Goal: Transaction & Acquisition: Book appointment/travel/reservation

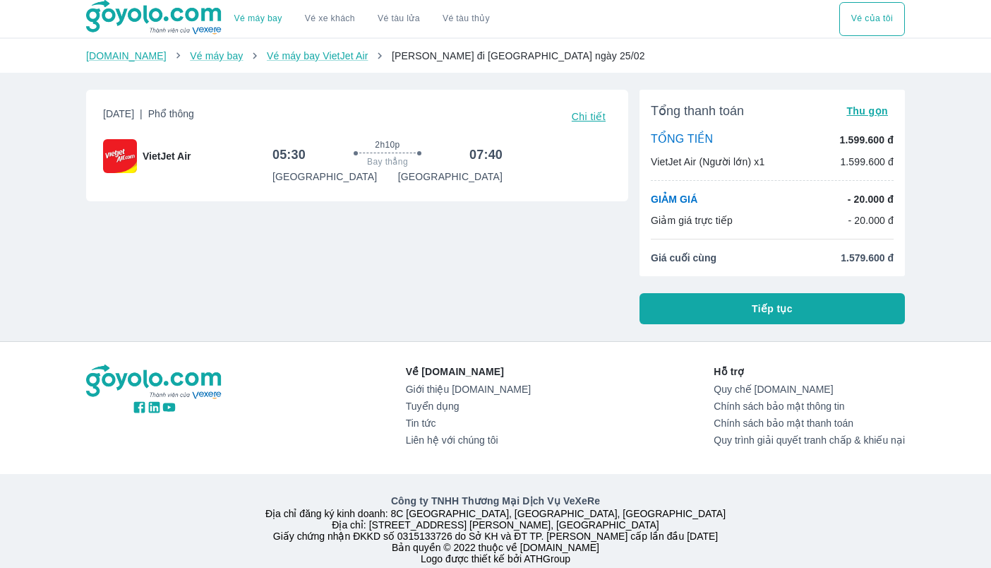
click at [874, 114] on span "Thu gọn" at bounding box center [868, 110] width 42 height 11
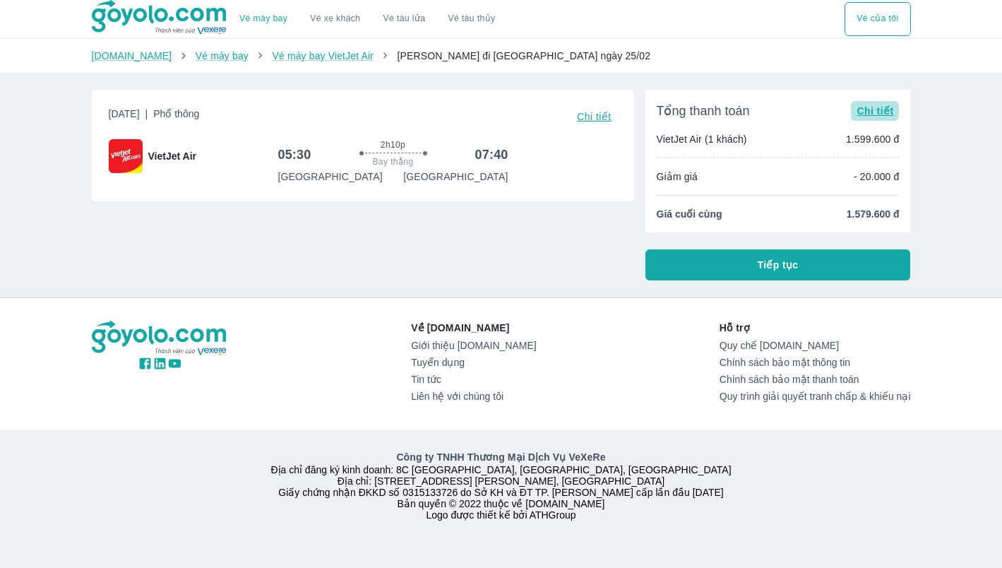
click at [874, 113] on span "Chi tiết" at bounding box center [874, 110] width 37 height 11
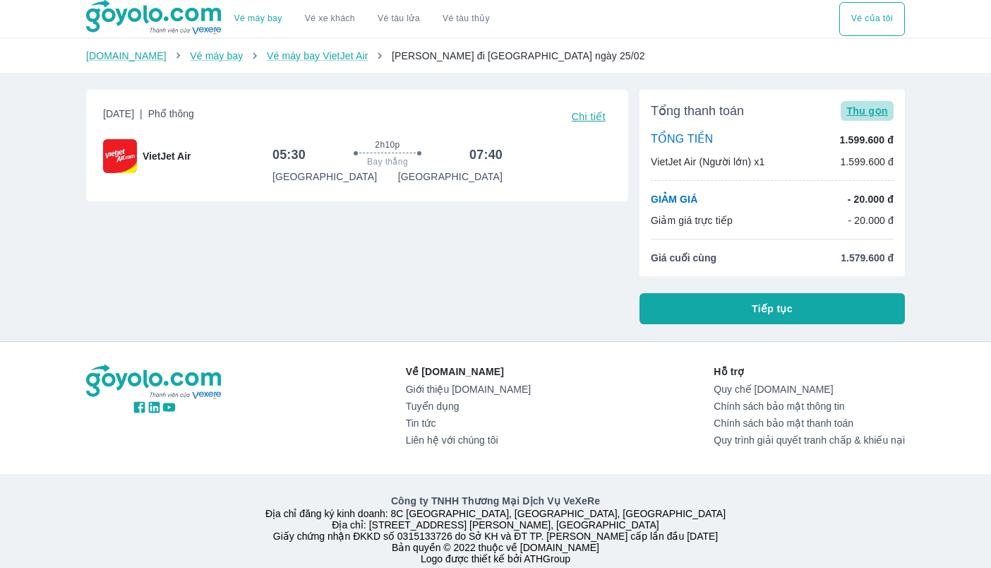
click at [874, 113] on span "Thu gọn" at bounding box center [868, 110] width 42 height 11
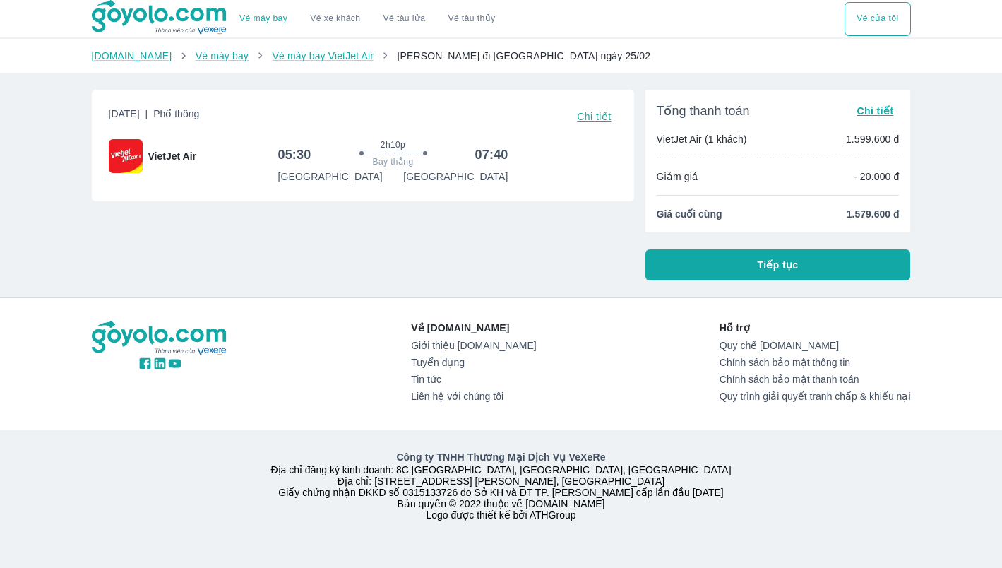
click at [874, 113] on span "Chi tiết" at bounding box center [874, 110] width 37 height 11
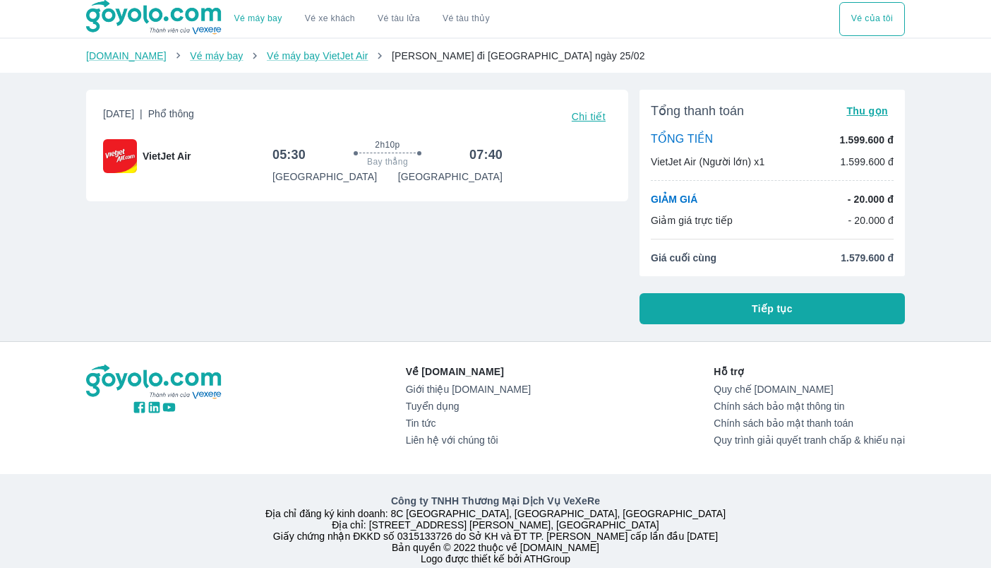
click at [485, 161] on h6 "07:40" at bounding box center [486, 154] width 33 height 17
click at [577, 116] on span "Chi tiết" at bounding box center [589, 116] width 34 height 11
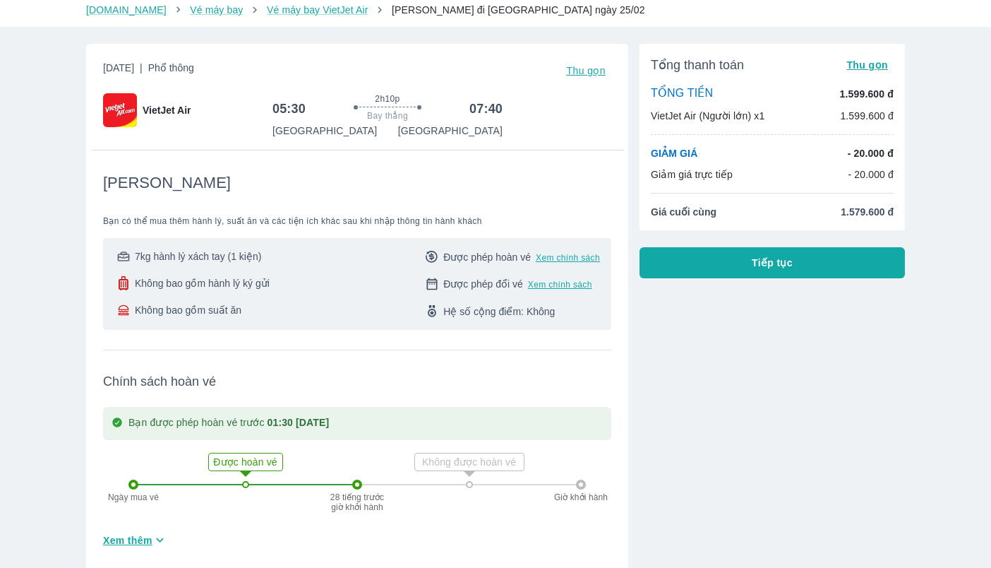
scroll to position [71, 0]
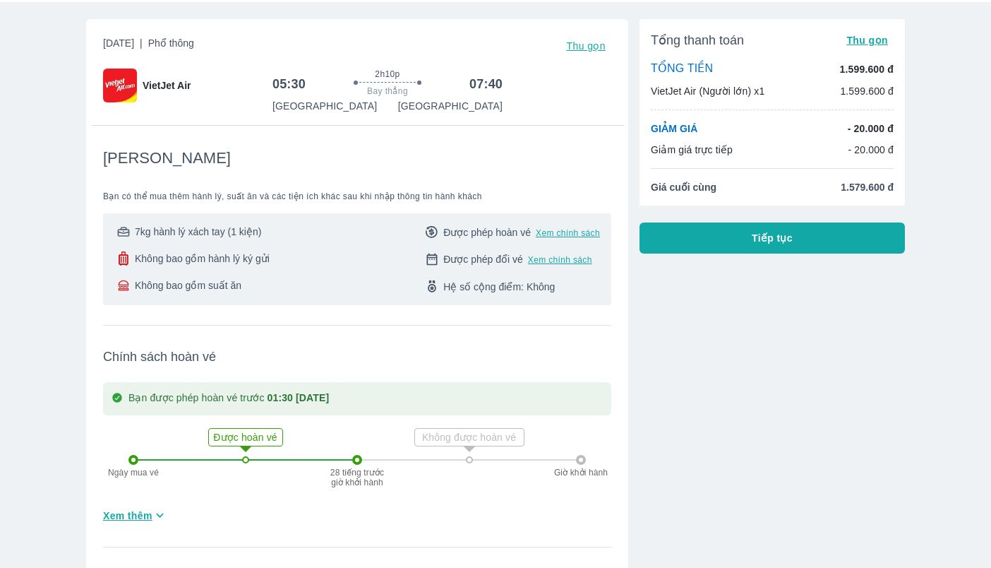
click at [32, 269] on div "Vé máy bay Vé xe khách Vé tàu lửa Vé tàu thủy Vé của tôi Goyolo.com Vé máy bay …" at bounding box center [495, 477] width 991 height 1096
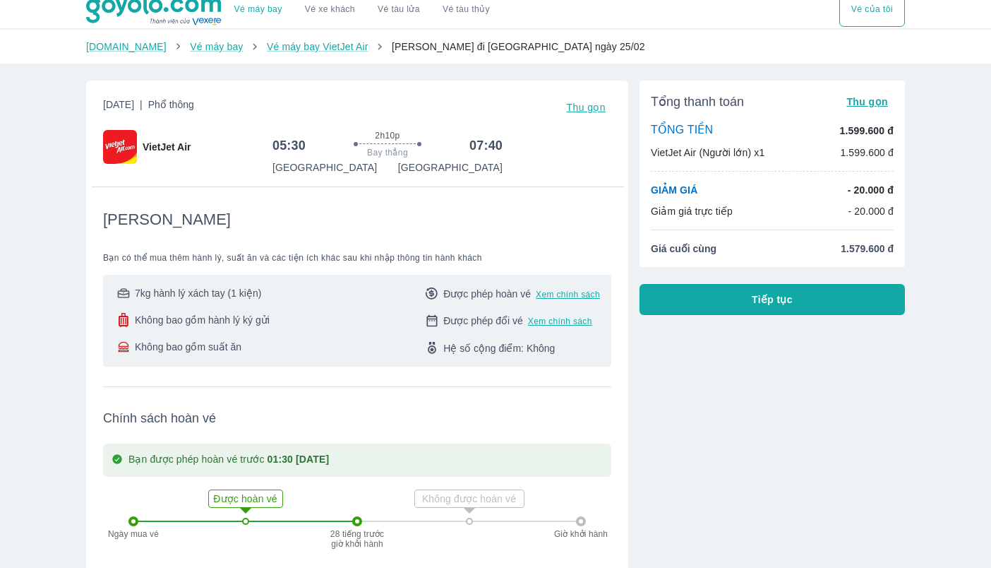
scroll to position [0, 0]
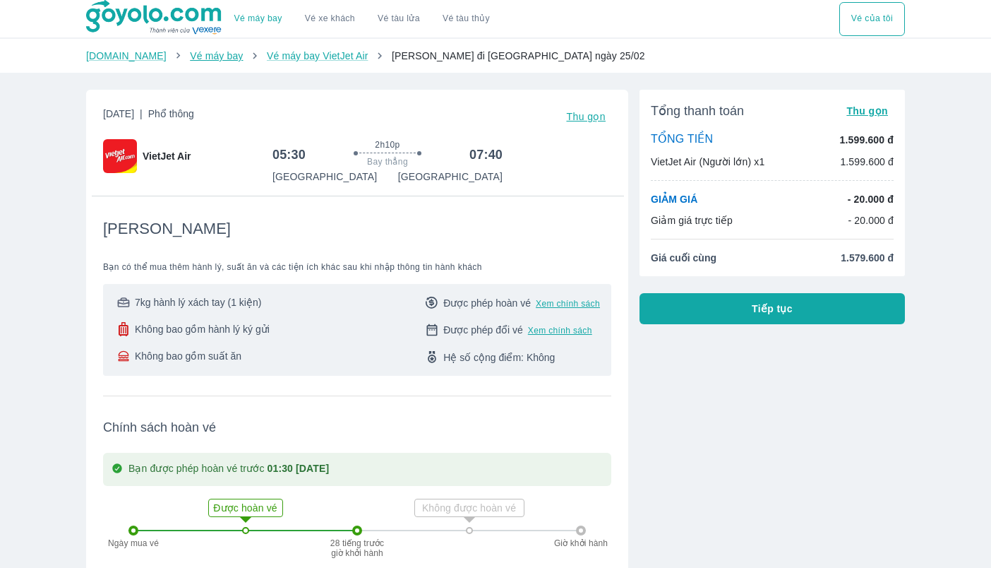
click at [194, 58] on link "Vé máy bay" at bounding box center [216, 55] width 53 height 11
